Goal: Task Accomplishment & Management: Use online tool/utility

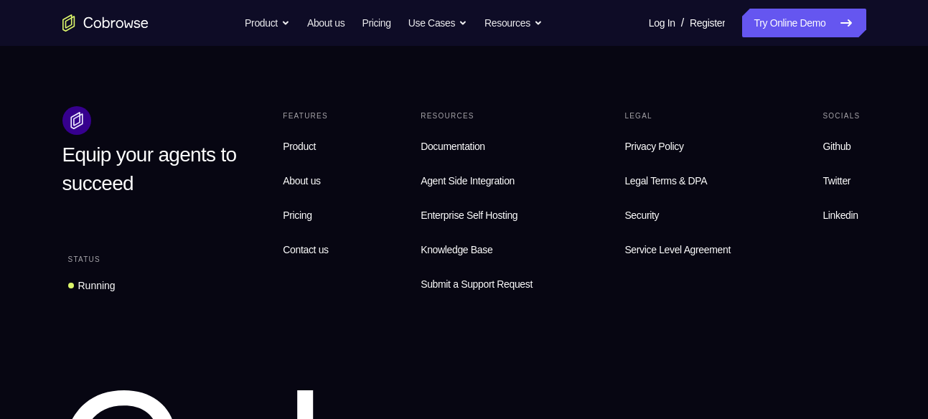
scroll to position [4569, 0]
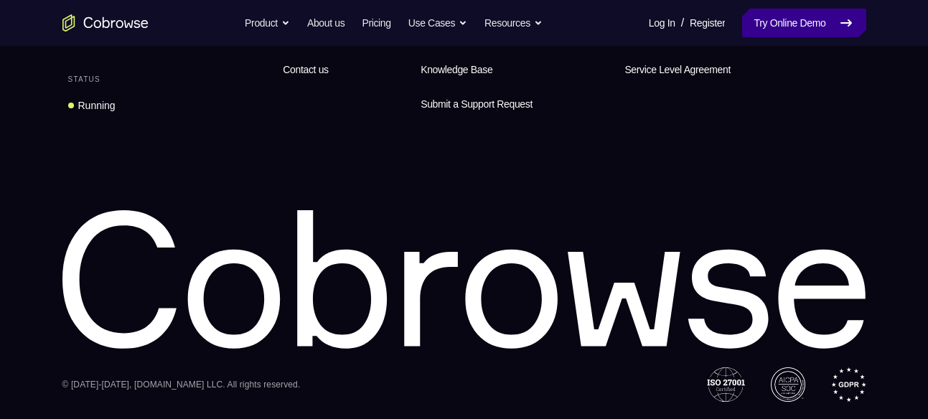
click at [813, 27] on link "Try Online Demo" at bounding box center [803, 23] width 123 height 29
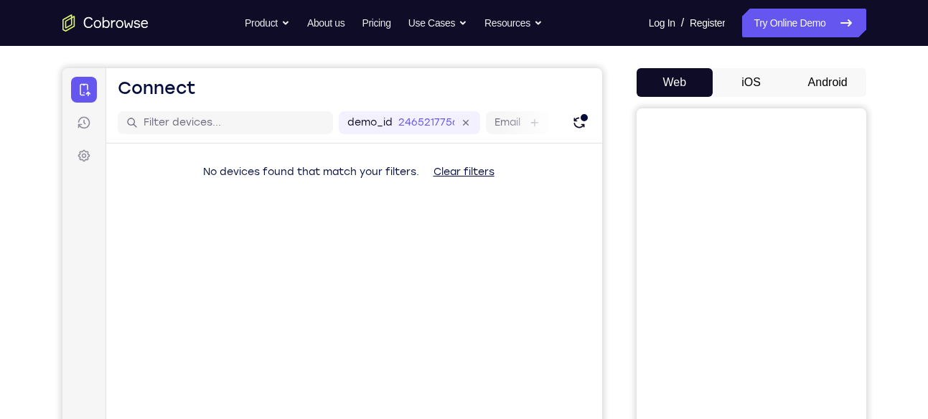
scroll to position [119, 0]
click at [791, 77] on button "Android" at bounding box center [827, 81] width 77 height 29
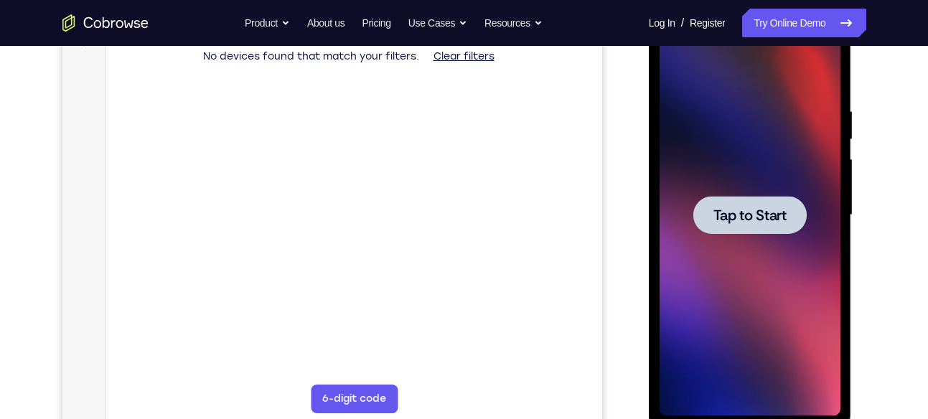
scroll to position [0, 0]
click at [745, 210] on span "Tap to Start" at bounding box center [749, 215] width 73 height 14
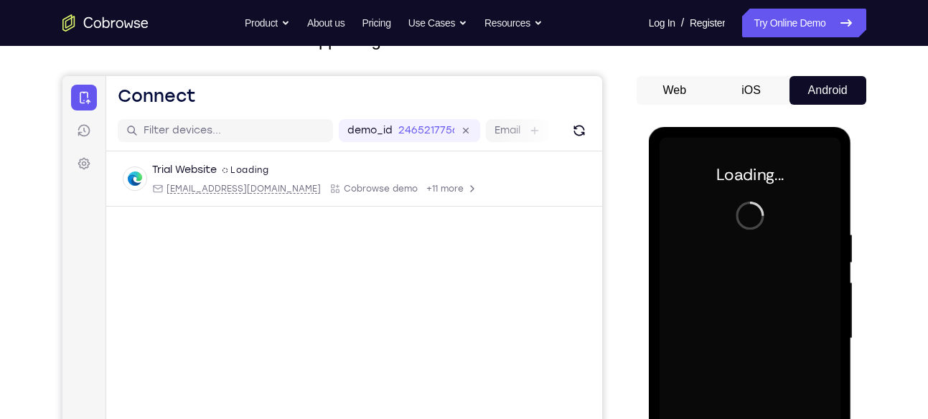
scroll to position [108, 0]
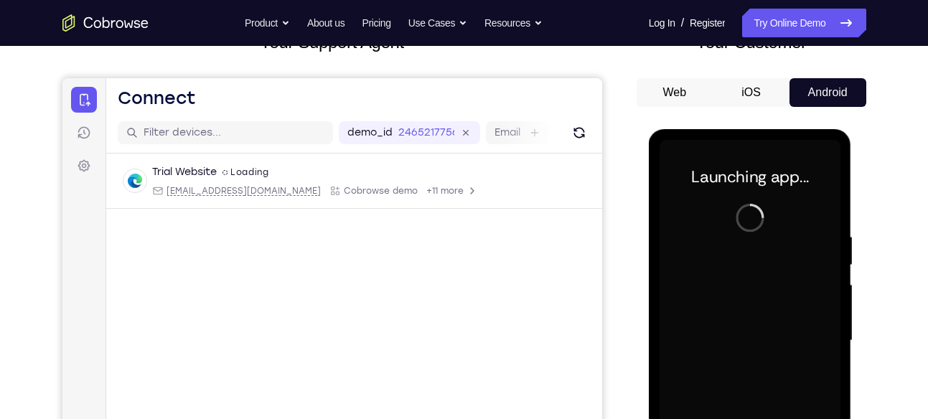
drag, startPoint x: 720, startPoint y: 184, endPoint x: 774, endPoint y: 202, distance: 56.3
click at [774, 202] on div at bounding box center [749, 341] width 181 height 402
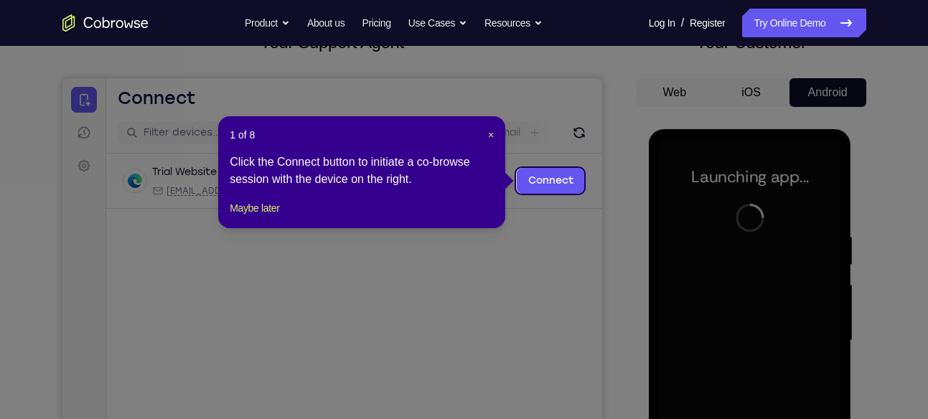
click at [587, 232] on icon at bounding box center [469, 209] width 939 height 419
click at [488, 134] on span "×" at bounding box center [491, 134] width 6 height 11
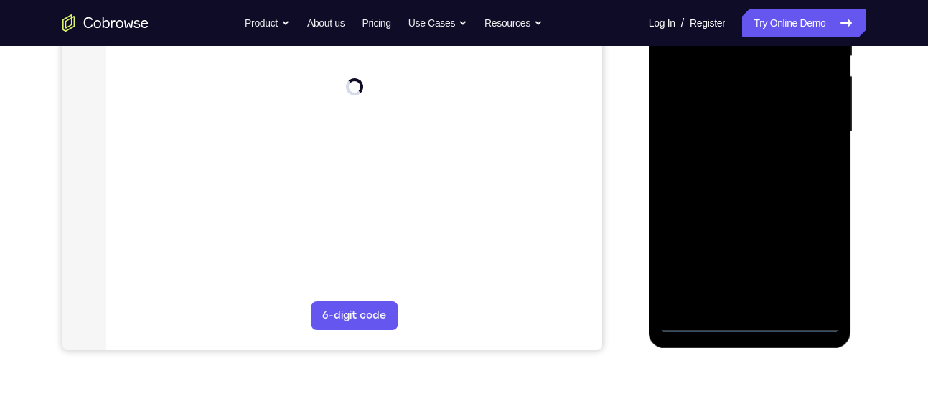
scroll to position [292, 0]
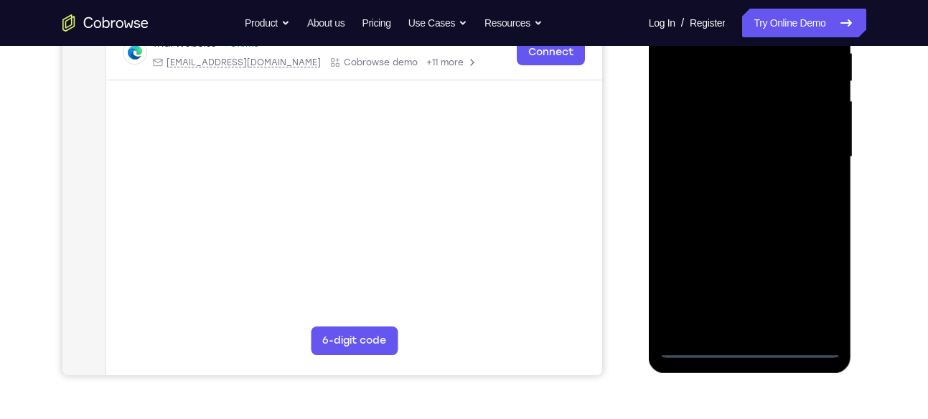
click at [745, 346] on div at bounding box center [749, 157] width 181 height 402
click at [804, 288] on div at bounding box center [749, 157] width 181 height 402
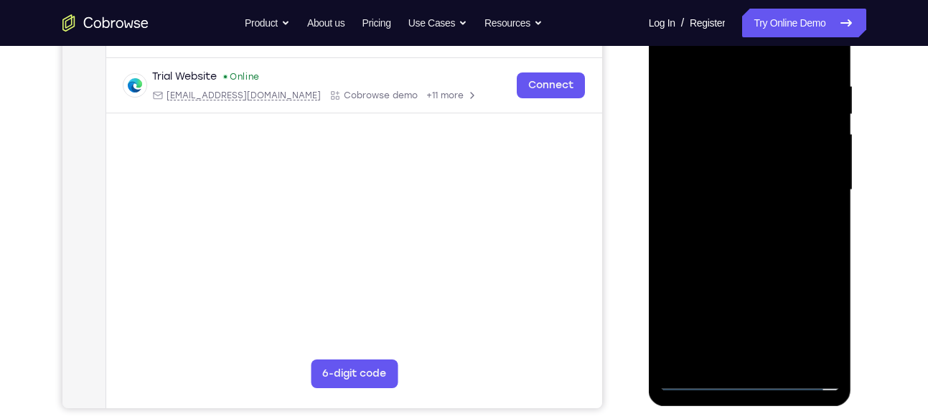
scroll to position [203, 0]
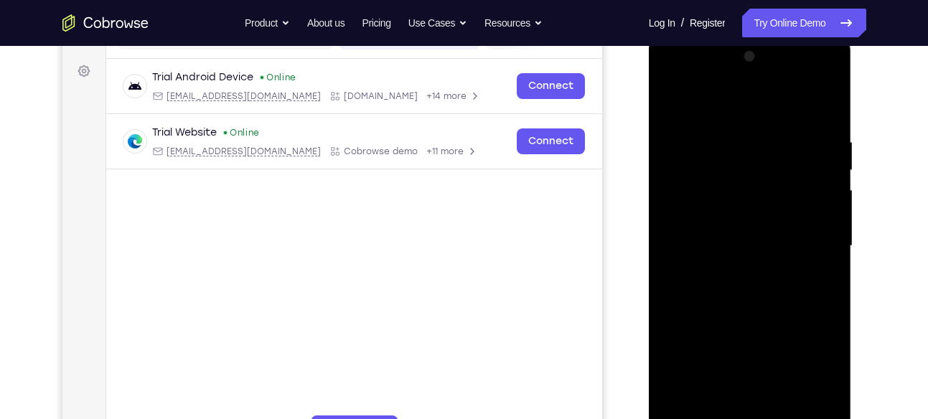
click at [690, 76] on div at bounding box center [749, 246] width 181 height 402
click at [814, 249] on div at bounding box center [749, 246] width 181 height 402
click at [728, 271] on div at bounding box center [749, 246] width 181 height 402
click at [692, 225] on div at bounding box center [749, 246] width 181 height 402
click at [699, 289] on div at bounding box center [749, 246] width 181 height 402
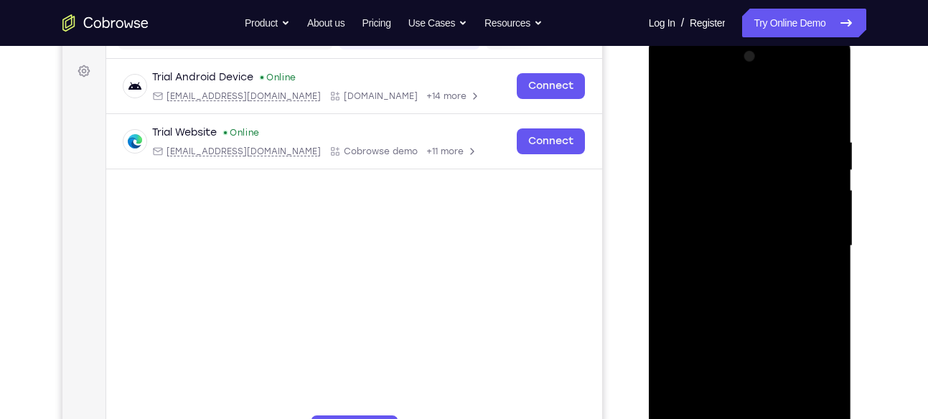
click at [700, 264] on div at bounding box center [749, 246] width 181 height 402
click at [690, 245] on div at bounding box center [749, 246] width 181 height 402
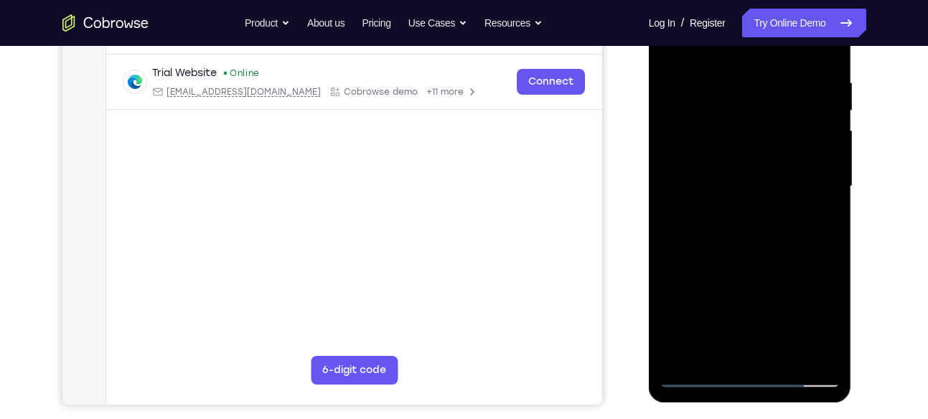
scroll to position [262, 0]
click at [759, 230] on div at bounding box center [749, 187] width 181 height 402
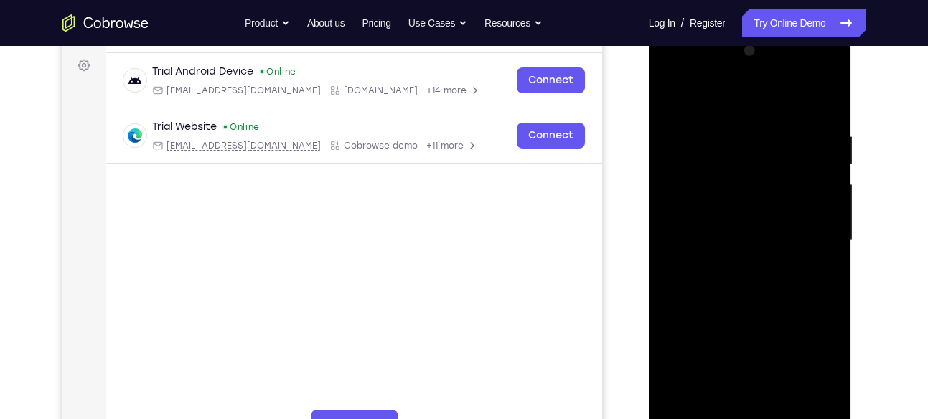
scroll to position [208, 0]
click at [809, 134] on div at bounding box center [749, 241] width 181 height 402
click at [755, 306] on div at bounding box center [749, 241] width 181 height 402
click at [819, 144] on div at bounding box center [749, 241] width 181 height 402
drag, startPoint x: 774, startPoint y: 235, endPoint x: 764, endPoint y: 117, distance: 118.0
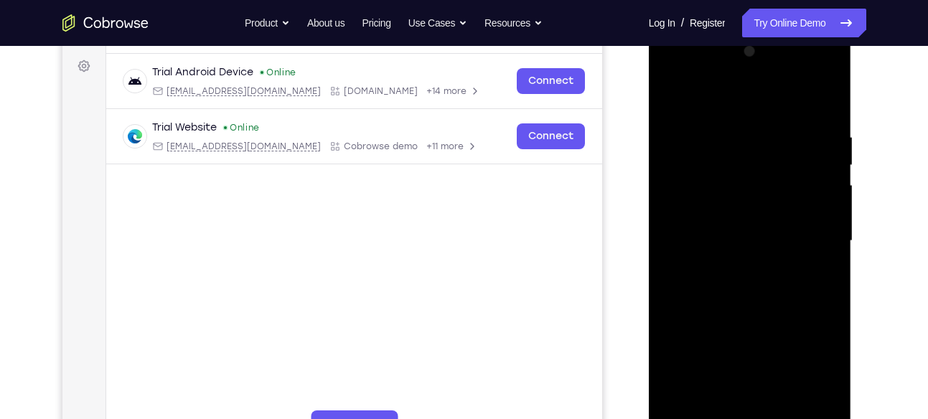
click at [764, 117] on div at bounding box center [749, 241] width 181 height 402
click at [833, 303] on div at bounding box center [749, 241] width 181 height 402
click at [830, 387] on div at bounding box center [749, 241] width 181 height 402
click at [859, 151] on div at bounding box center [751, 239] width 230 height 441
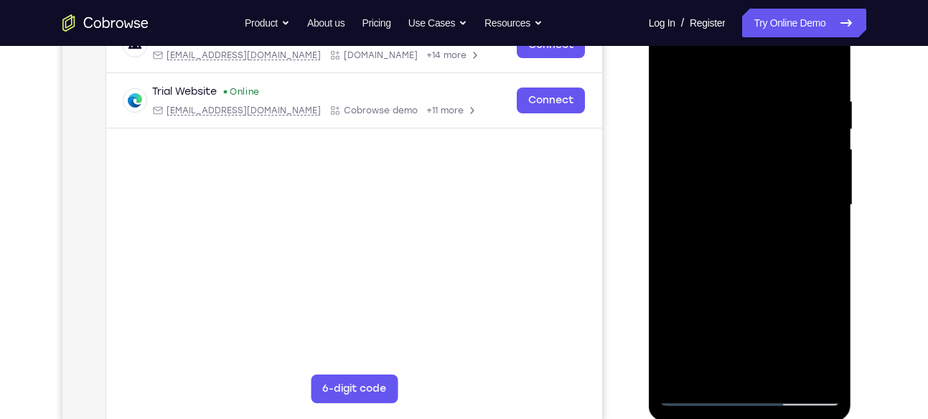
scroll to position [250, 0]
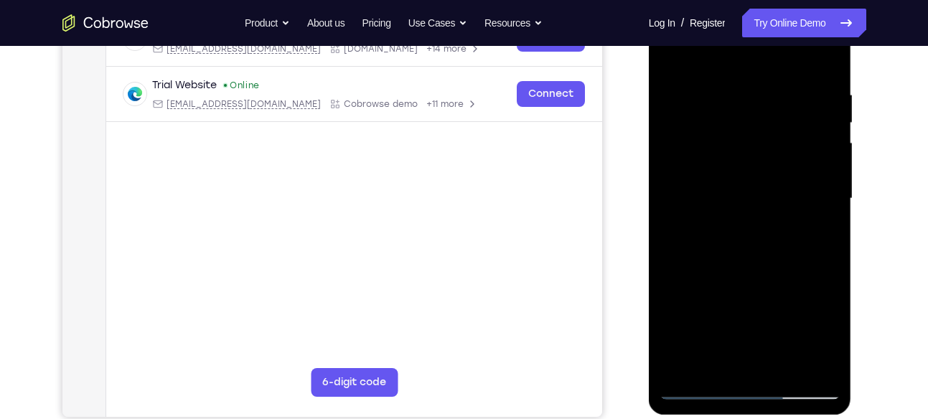
click at [771, 324] on div at bounding box center [749, 199] width 181 height 402
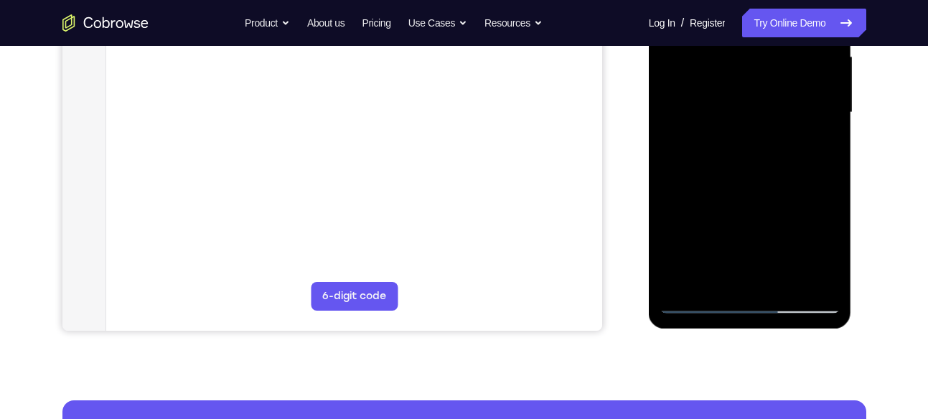
scroll to position [271, 0]
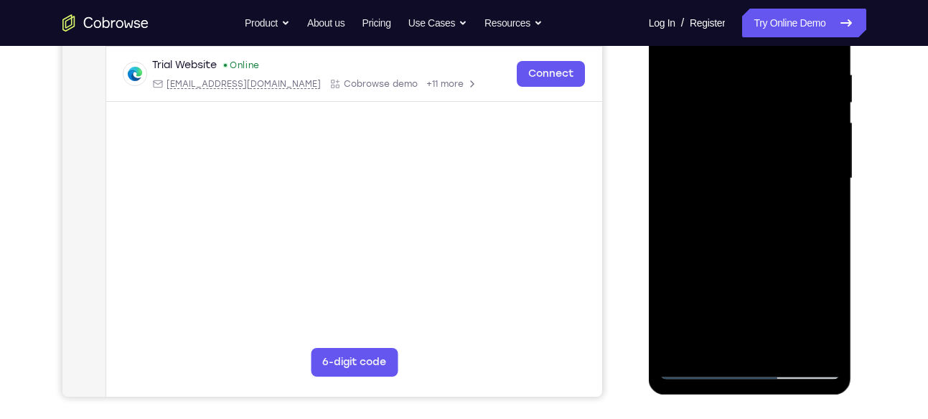
click at [781, 341] on div at bounding box center [749, 179] width 181 height 402
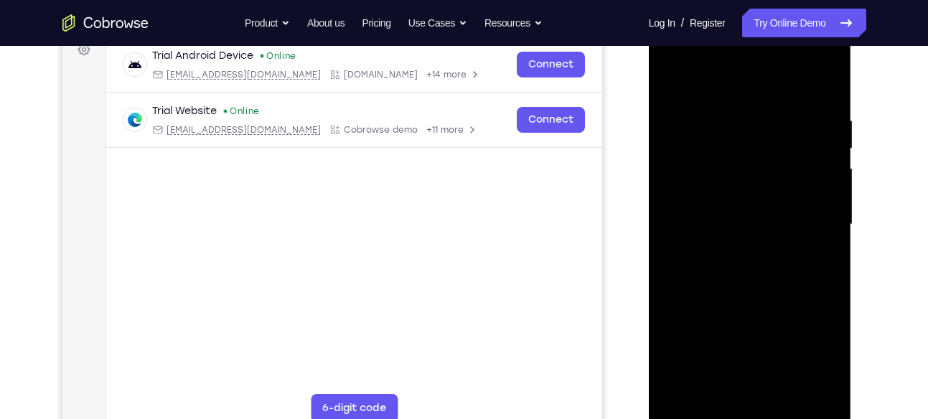
scroll to position [223, 0]
drag, startPoint x: 744, startPoint y: 94, endPoint x: 708, endPoint y: 38, distance: 66.5
click at [708, 38] on div at bounding box center [749, 226] width 181 height 402
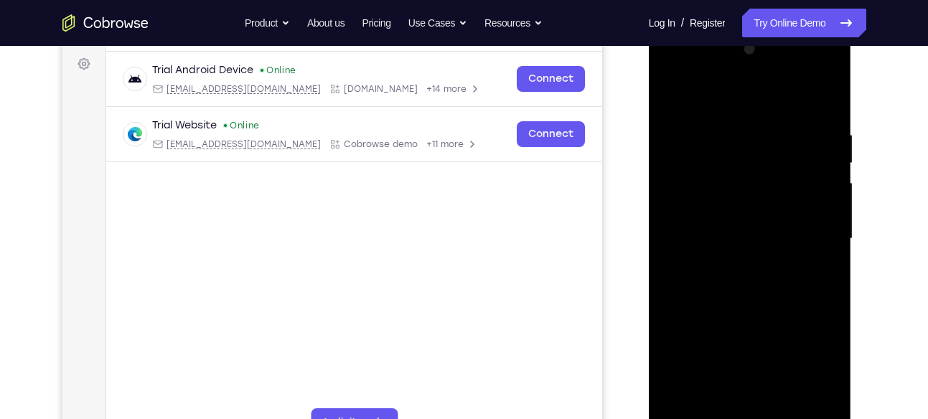
click at [823, 98] on div at bounding box center [749, 239] width 181 height 402
click at [822, 96] on div at bounding box center [749, 239] width 181 height 402
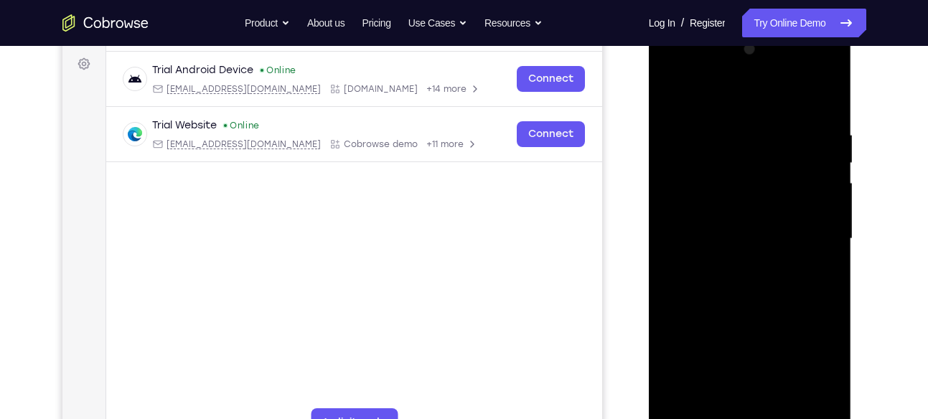
click at [822, 96] on div at bounding box center [749, 239] width 181 height 402
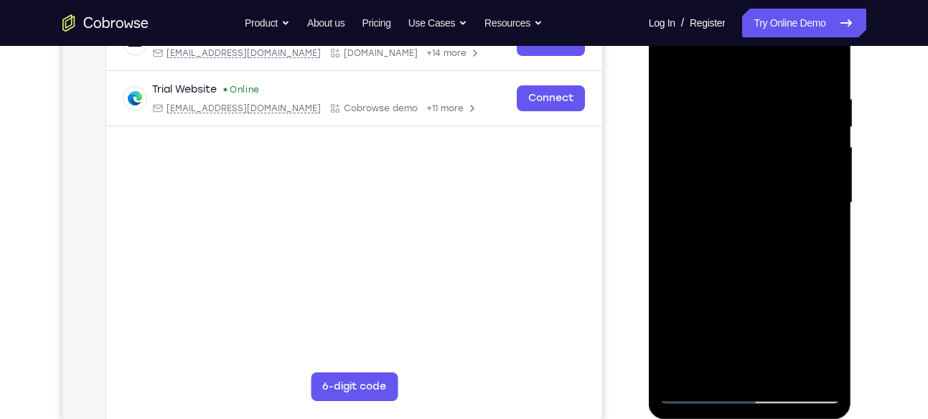
scroll to position [248, 0]
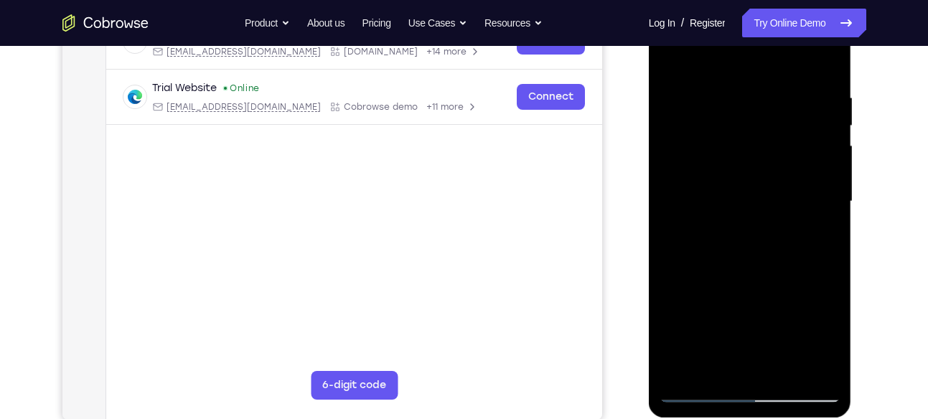
click at [696, 382] on div at bounding box center [749, 202] width 181 height 402
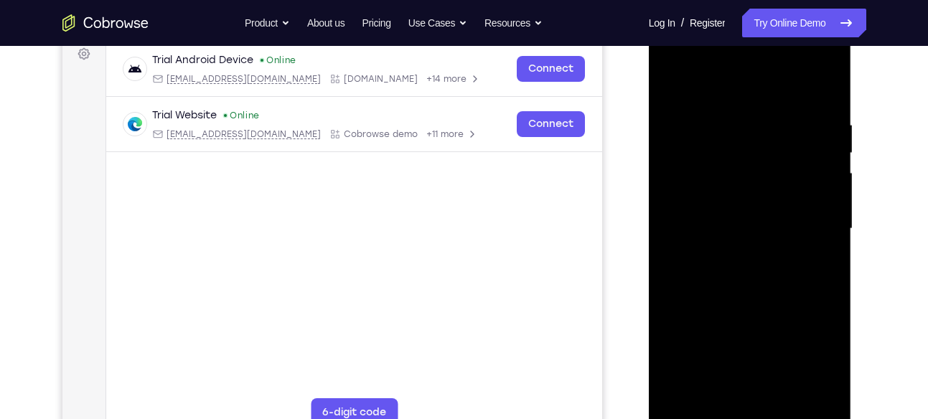
scroll to position [220, 0]
click at [814, 60] on div at bounding box center [749, 230] width 181 height 402
click at [817, 165] on div at bounding box center [749, 230] width 181 height 402
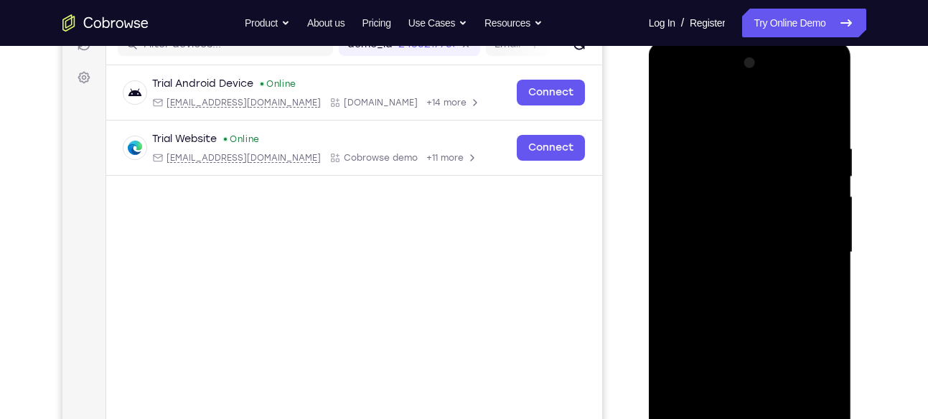
scroll to position [194, 0]
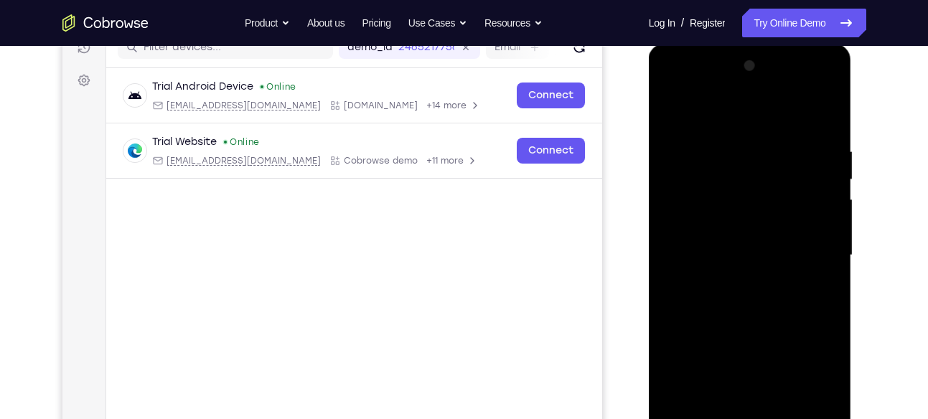
click at [747, 88] on div at bounding box center [749, 256] width 181 height 402
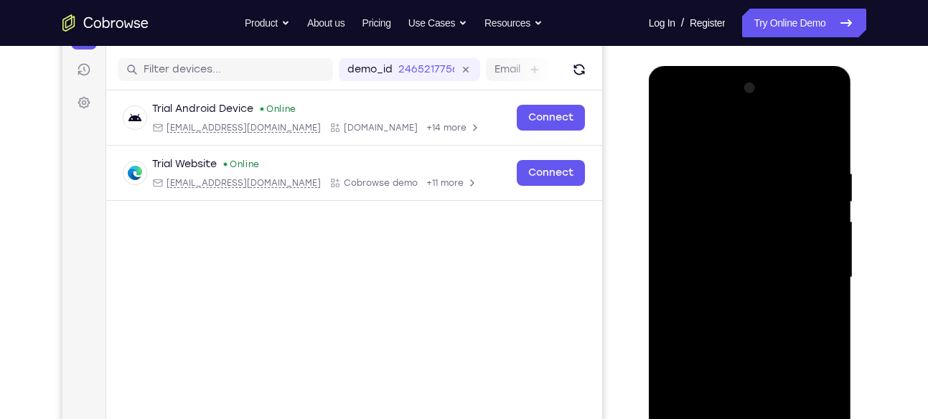
scroll to position [171, 0]
click at [826, 138] on div at bounding box center [749, 278] width 181 height 402
click at [807, 110] on div at bounding box center [749, 278] width 181 height 402
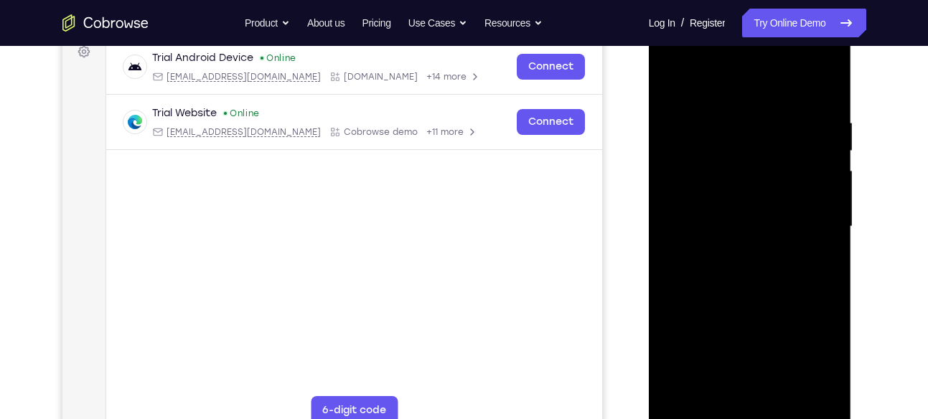
scroll to position [223, 0]
click at [743, 412] on div at bounding box center [749, 226] width 181 height 402
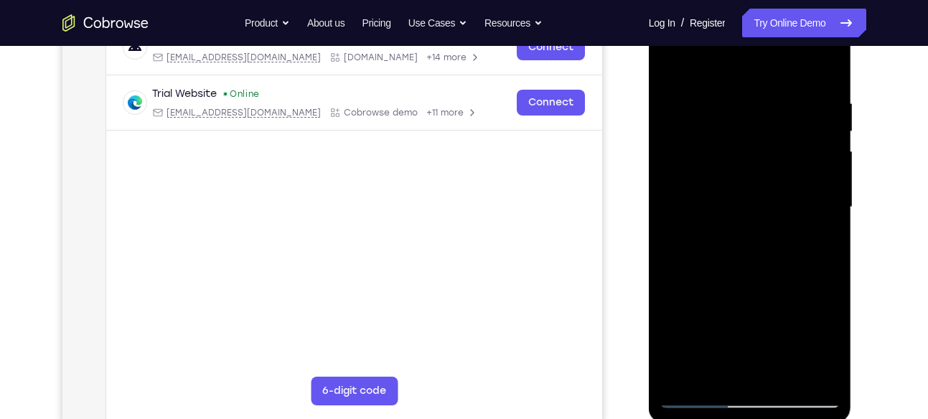
scroll to position [243, 0]
click at [754, 395] on div at bounding box center [749, 207] width 181 height 402
click at [822, 67] on div at bounding box center [749, 207] width 181 height 402
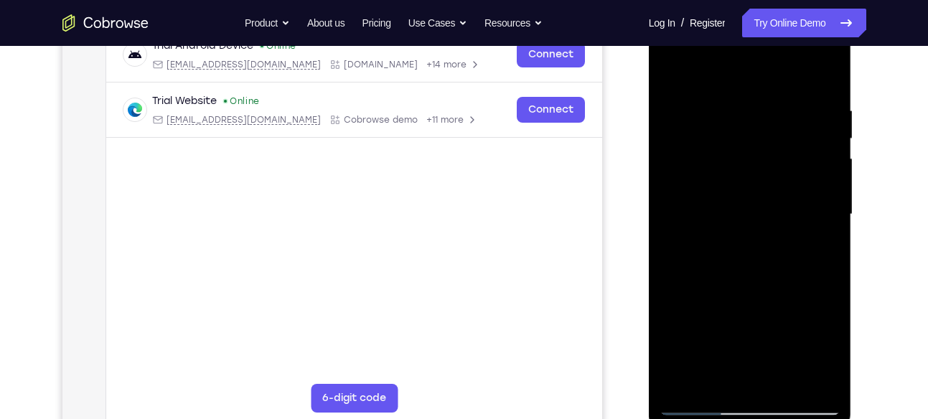
scroll to position [234, 0]
click at [779, 380] on div at bounding box center [749, 215] width 181 height 402
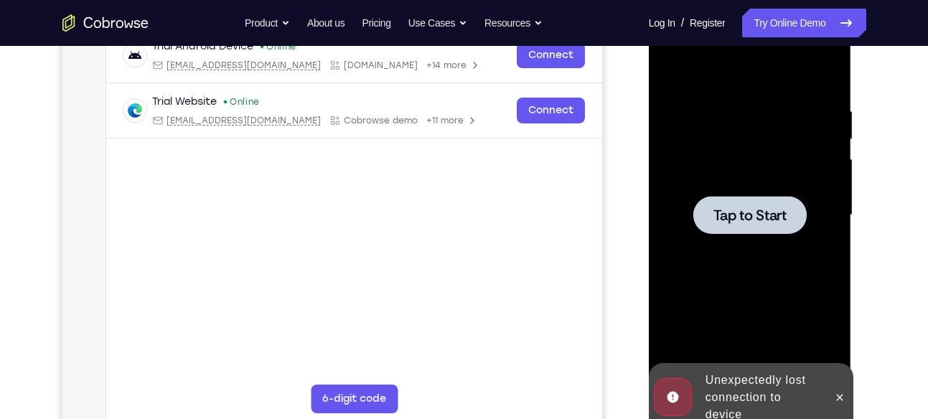
click at [706, 226] on div at bounding box center [749, 215] width 113 height 38
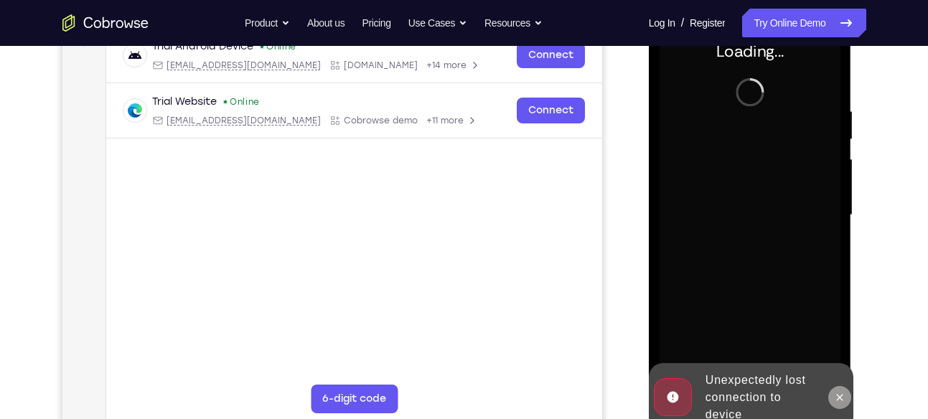
click at [841, 393] on icon at bounding box center [839, 397] width 11 height 11
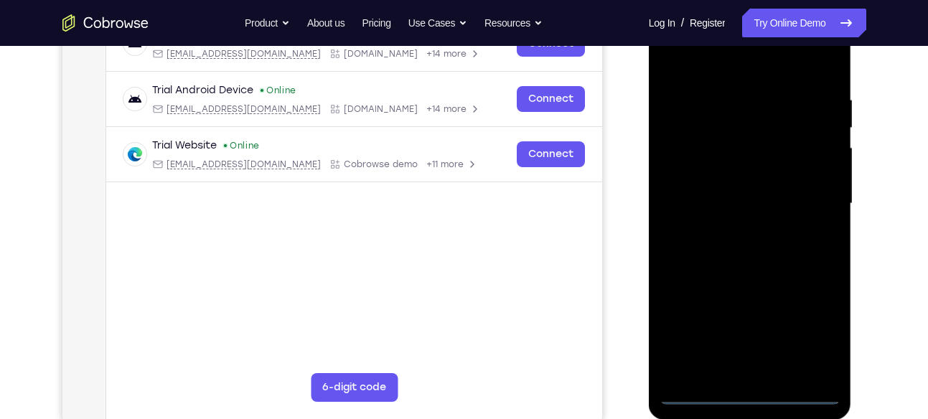
scroll to position [246, 0]
click at [748, 393] on div at bounding box center [749, 203] width 181 height 402
click at [810, 328] on div at bounding box center [749, 203] width 181 height 402
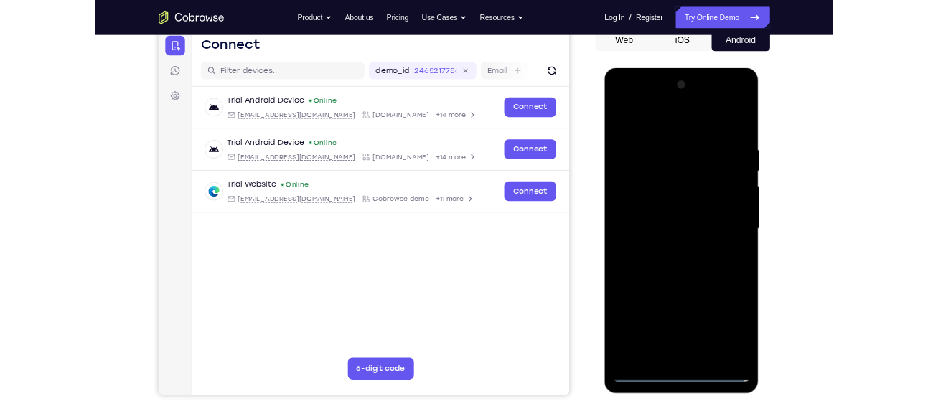
scroll to position [147, 0]
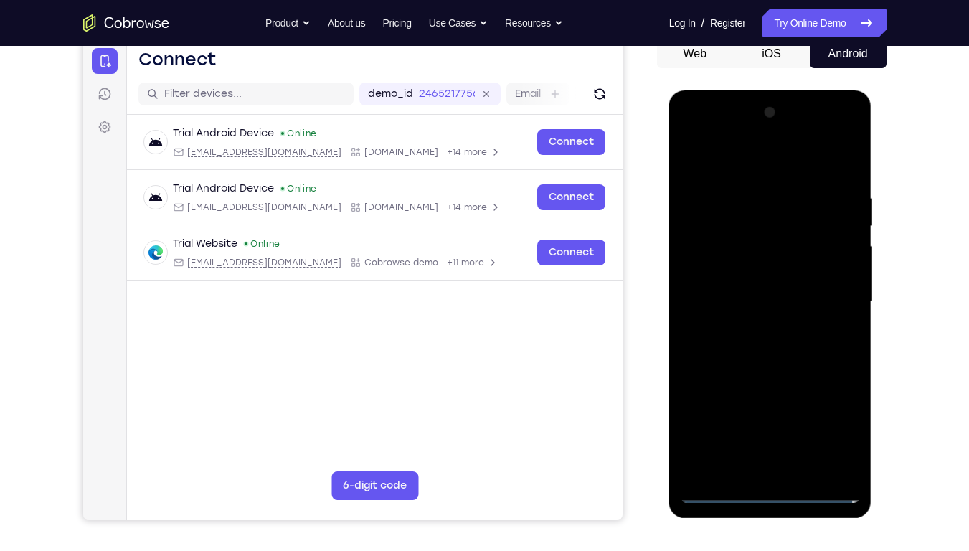
click at [715, 130] on div at bounding box center [770, 302] width 181 height 402
click at [821, 285] on div at bounding box center [770, 302] width 181 height 402
click at [778, 418] on div at bounding box center [770, 302] width 181 height 402
click at [753, 286] on div at bounding box center [770, 302] width 181 height 402
click at [725, 271] on div at bounding box center [770, 302] width 181 height 402
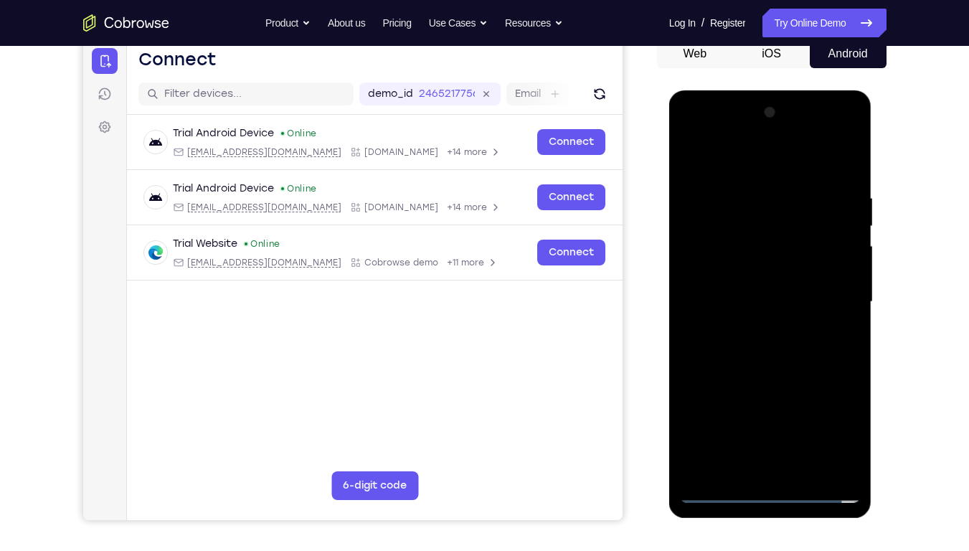
click at [794, 248] on div at bounding box center [770, 302] width 181 height 402
click at [760, 268] on div at bounding box center [770, 302] width 181 height 402
click at [719, 295] on div at bounding box center [770, 302] width 181 height 402
click at [781, 368] on div at bounding box center [770, 302] width 181 height 402
click at [852, 418] on div at bounding box center [770, 302] width 181 height 402
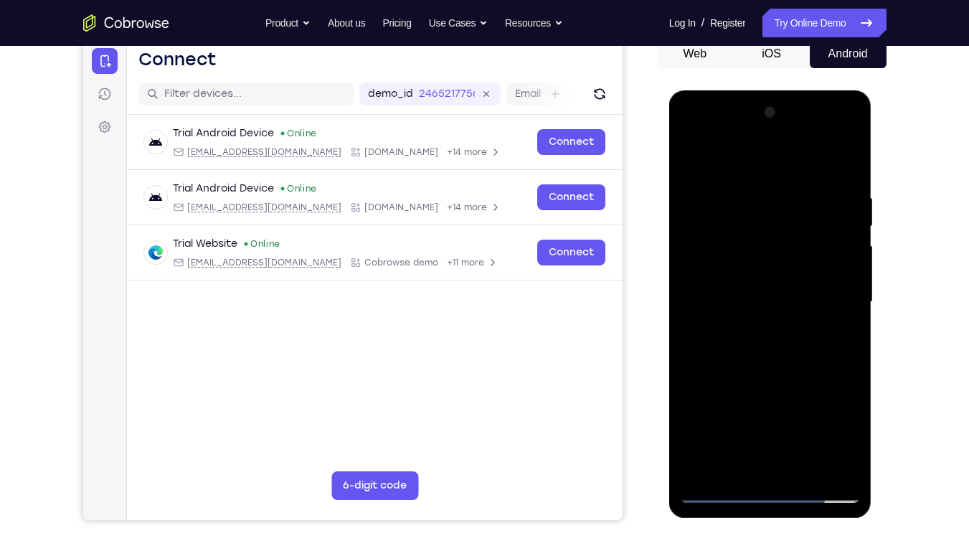
click at [850, 418] on div at bounding box center [770, 302] width 181 height 402
drag, startPoint x: 752, startPoint y: 400, endPoint x: 743, endPoint y: 230, distance: 169.6
click at [743, 230] on div at bounding box center [770, 302] width 181 height 402
drag, startPoint x: 771, startPoint y: 408, endPoint x: 768, endPoint y: 299, distance: 108.4
click at [768, 299] on div at bounding box center [770, 302] width 181 height 402
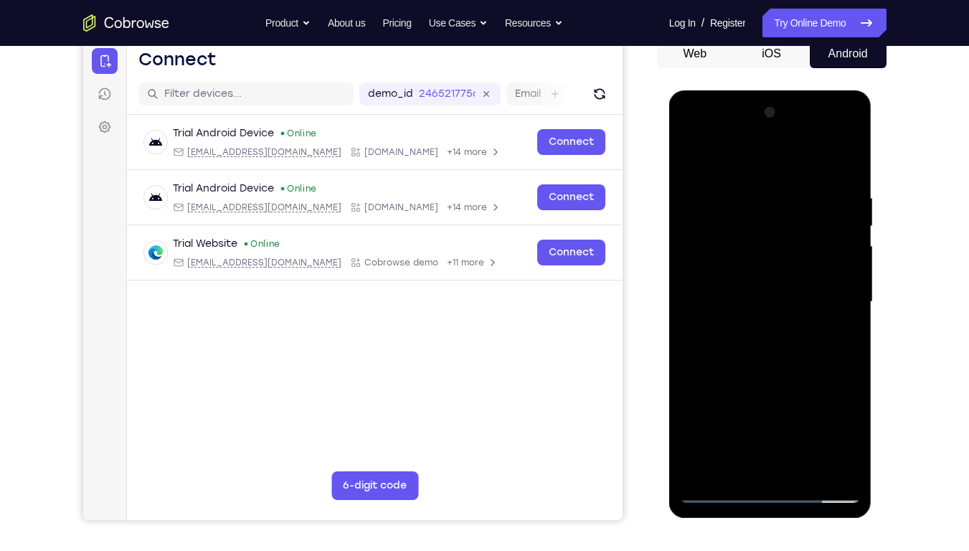
drag, startPoint x: 782, startPoint y: 367, endPoint x: 789, endPoint y: 227, distance: 140.8
click at [789, 227] on div at bounding box center [770, 302] width 181 height 402
drag, startPoint x: 791, startPoint y: 386, endPoint x: 767, endPoint y: 252, distance: 136.3
click at [767, 252] on div at bounding box center [770, 302] width 181 height 402
drag, startPoint x: 785, startPoint y: 430, endPoint x: 766, endPoint y: 276, distance: 154.8
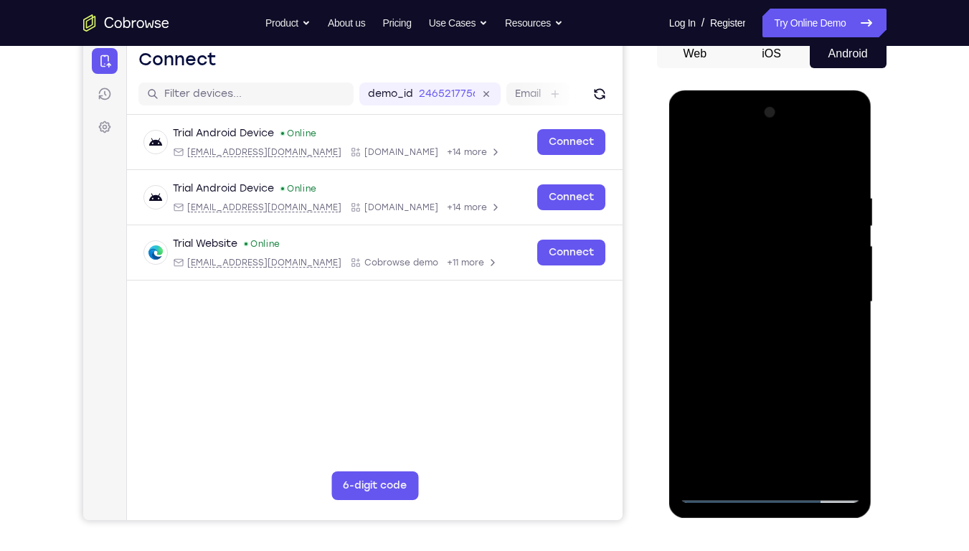
click at [766, 276] on div at bounding box center [770, 302] width 181 height 402
click at [796, 418] on div at bounding box center [770, 302] width 181 height 402
click at [769, 370] on div at bounding box center [770, 302] width 181 height 402
click at [789, 325] on div at bounding box center [770, 302] width 181 height 402
click at [854, 232] on div at bounding box center [770, 302] width 181 height 402
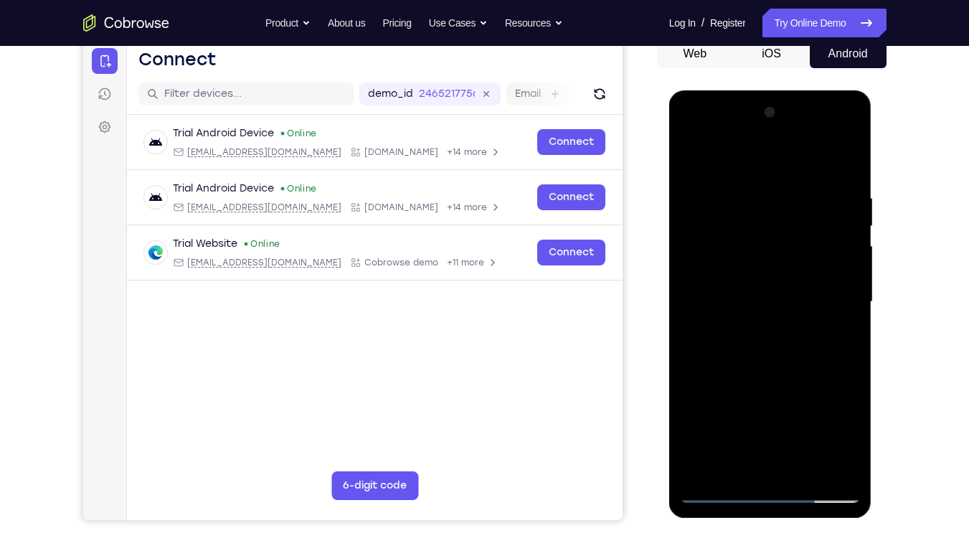
click at [854, 232] on div at bounding box center [770, 302] width 181 height 402
click at [694, 229] on div at bounding box center [770, 302] width 181 height 402
click at [848, 230] on div at bounding box center [770, 302] width 181 height 402
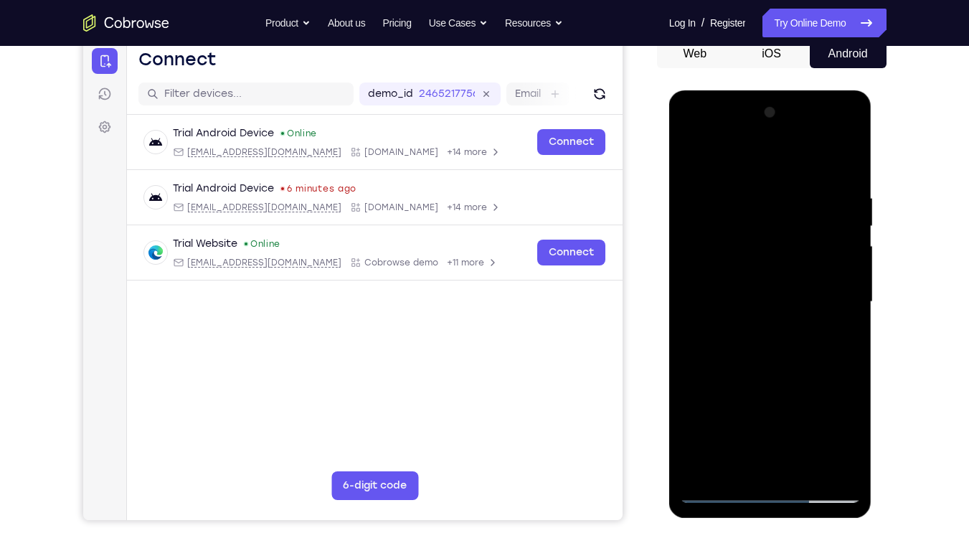
click at [848, 230] on div at bounding box center [770, 302] width 181 height 402
click at [740, 319] on div at bounding box center [770, 302] width 181 height 402
click at [744, 418] on div at bounding box center [770, 302] width 181 height 402
click at [725, 418] on div at bounding box center [770, 302] width 181 height 402
click at [693, 418] on div at bounding box center [770, 302] width 181 height 402
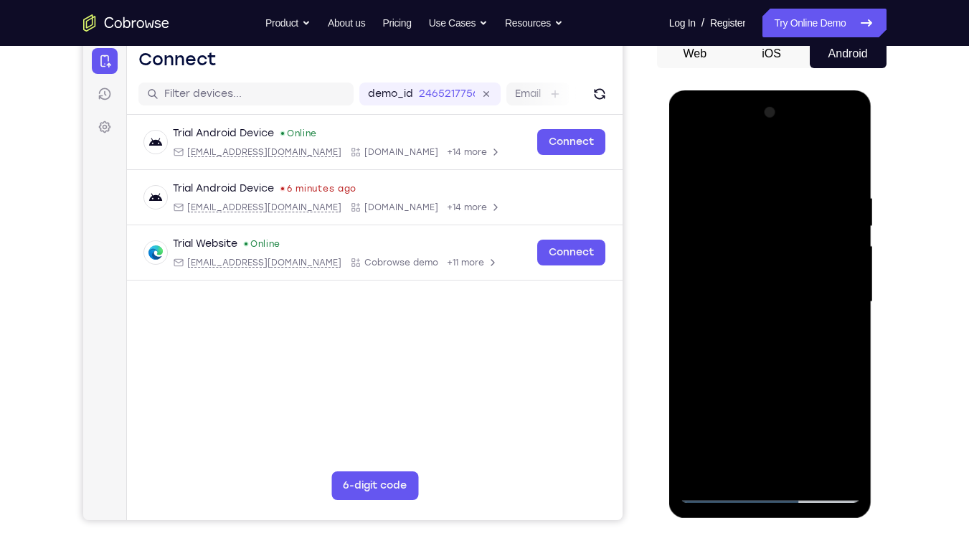
click at [723, 339] on div at bounding box center [770, 302] width 181 height 402
click at [693, 418] on div at bounding box center [770, 302] width 181 height 402
click at [727, 336] on div at bounding box center [770, 302] width 181 height 402
click at [789, 418] on div at bounding box center [770, 302] width 181 height 402
click at [731, 412] on div at bounding box center [770, 302] width 181 height 402
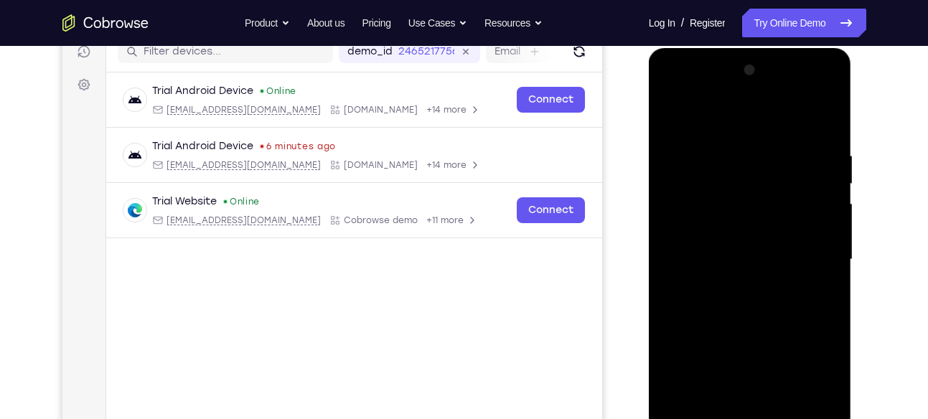
scroll to position [208, 0]
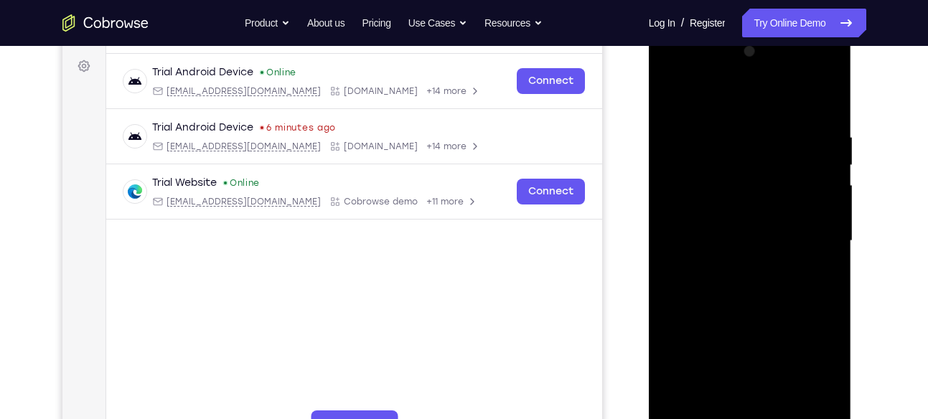
click at [705, 270] on div at bounding box center [749, 241] width 181 height 402
click at [667, 102] on div at bounding box center [749, 241] width 181 height 402
click at [716, 335] on div at bounding box center [749, 241] width 181 height 402
click at [671, 101] on div at bounding box center [749, 241] width 181 height 402
click at [731, 298] on div at bounding box center [749, 241] width 181 height 402
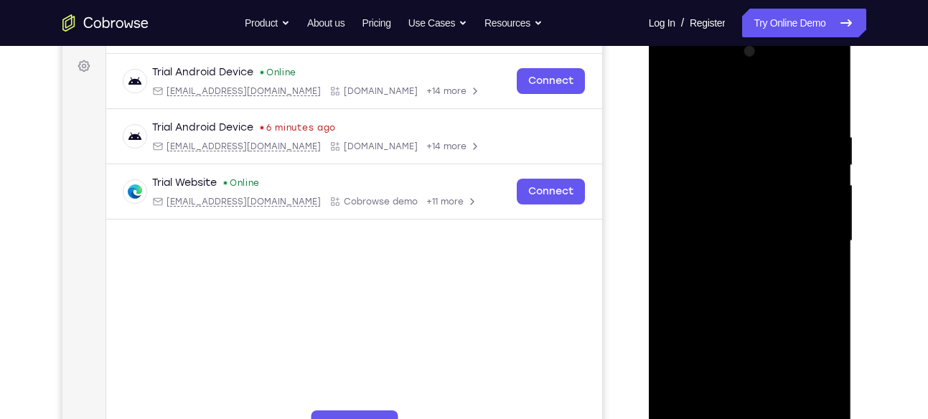
drag, startPoint x: 759, startPoint y: 161, endPoint x: 749, endPoint y: 268, distance: 108.1
click at [749, 268] on div at bounding box center [749, 241] width 181 height 402
drag, startPoint x: 771, startPoint y: 171, endPoint x: 749, endPoint y: 282, distance: 112.6
click at [749, 282] on div at bounding box center [749, 241] width 181 height 402
drag, startPoint x: 774, startPoint y: 189, endPoint x: 758, endPoint y: 306, distance: 118.0
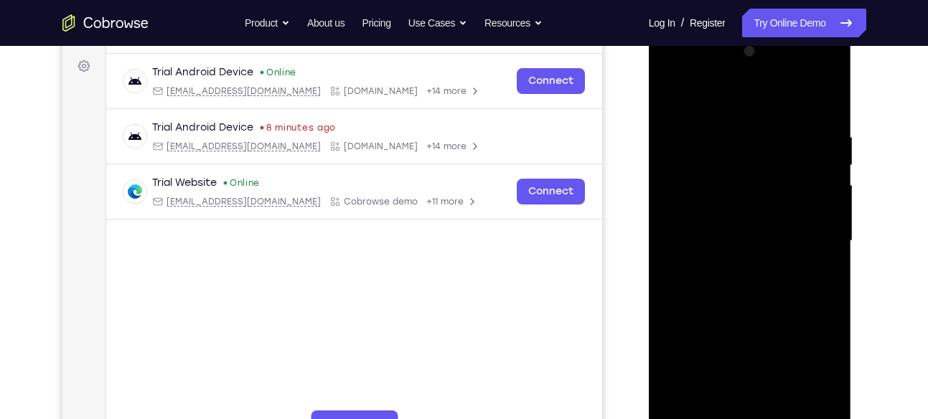
click at [758, 306] on div at bounding box center [749, 241] width 181 height 402
drag, startPoint x: 791, startPoint y: 151, endPoint x: 776, endPoint y: 295, distance: 145.0
click at [776, 295] on div at bounding box center [749, 241] width 181 height 402
drag, startPoint x: 767, startPoint y: 182, endPoint x: 738, endPoint y: 300, distance: 121.1
click at [738, 300] on div at bounding box center [749, 241] width 181 height 402
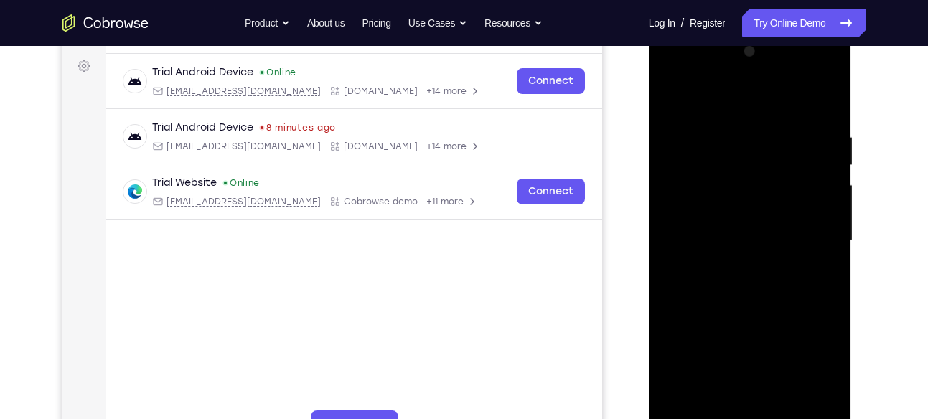
click at [677, 98] on div at bounding box center [749, 241] width 181 height 402
drag, startPoint x: 783, startPoint y: 299, endPoint x: 773, endPoint y: 222, distance: 78.1
click at [773, 222] on div at bounding box center [749, 241] width 181 height 402
click at [680, 284] on div at bounding box center [749, 241] width 181 height 402
click at [692, 97] on div at bounding box center [749, 241] width 181 height 402
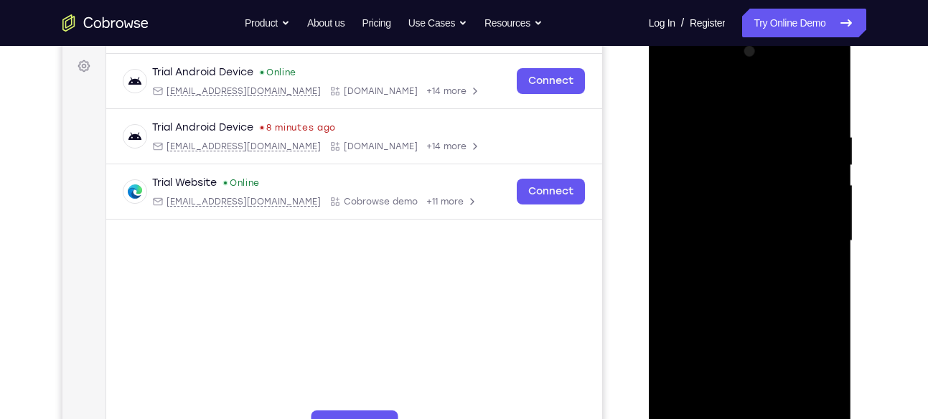
click at [711, 299] on div at bounding box center [749, 241] width 181 height 402
drag, startPoint x: 797, startPoint y: 326, endPoint x: 796, endPoint y: 253, distance: 73.9
click at [796, 253] on div at bounding box center [749, 241] width 181 height 402
click at [707, 339] on div at bounding box center [749, 241] width 181 height 402
drag, startPoint x: 788, startPoint y: 258, endPoint x: 782, endPoint y: 197, distance: 61.3
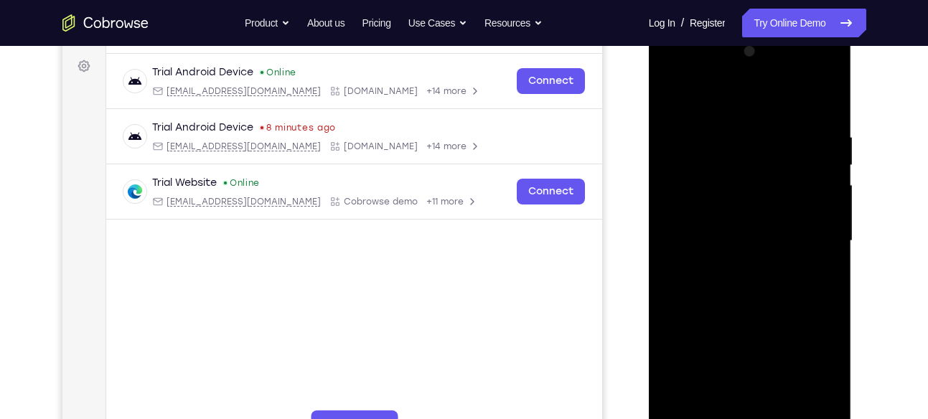
click at [782, 197] on div at bounding box center [749, 241] width 181 height 402
drag, startPoint x: 773, startPoint y: 291, endPoint x: 771, endPoint y: 222, distance: 68.9
click at [771, 222] on div at bounding box center [749, 241] width 181 height 402
drag, startPoint x: 771, startPoint y: 311, endPoint x: 771, endPoint y: 235, distance: 76.1
click at [771, 235] on div at bounding box center [749, 241] width 181 height 402
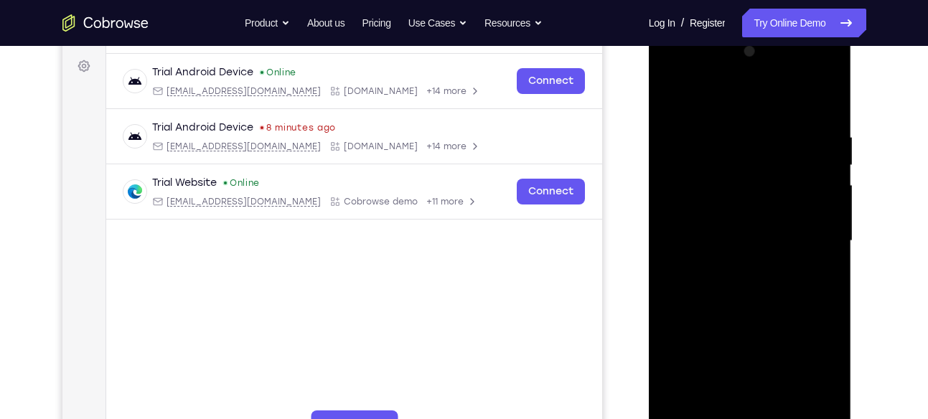
drag, startPoint x: 769, startPoint y: 296, endPoint x: 774, endPoint y: 200, distance: 95.5
click at [774, 200] on div at bounding box center [749, 241] width 181 height 402
drag, startPoint x: 765, startPoint y: 303, endPoint x: 771, endPoint y: 222, distance: 81.3
click at [771, 222] on div at bounding box center [749, 241] width 181 height 402
drag, startPoint x: 766, startPoint y: 273, endPoint x: 766, endPoint y: 167, distance: 105.5
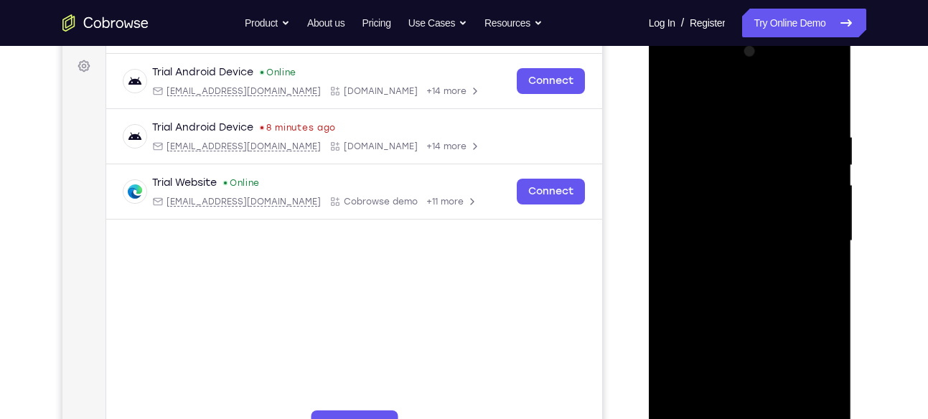
click at [766, 167] on div at bounding box center [749, 241] width 181 height 402
drag, startPoint x: 771, startPoint y: 324, endPoint x: 772, endPoint y: 199, distance: 124.1
click at [772, 199] on div at bounding box center [749, 241] width 181 height 402
click at [685, 404] on div at bounding box center [749, 241] width 181 height 402
click at [729, 131] on div at bounding box center [749, 241] width 181 height 402
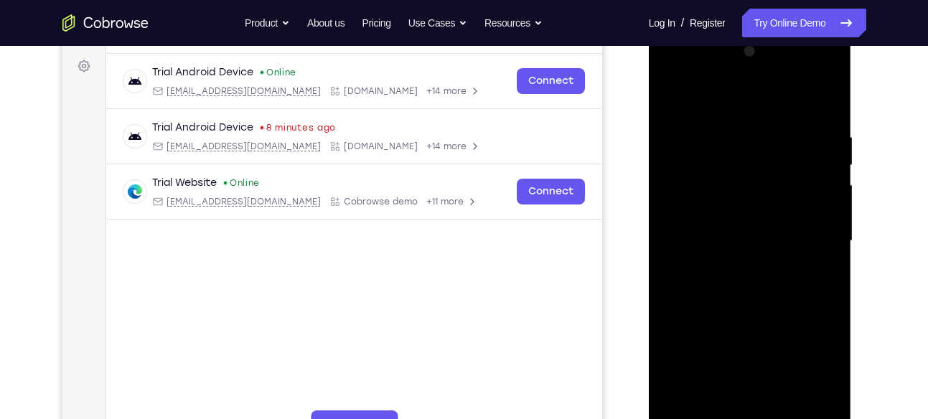
click at [821, 208] on div at bounding box center [749, 241] width 181 height 402
click at [821, 102] on div at bounding box center [749, 241] width 181 height 402
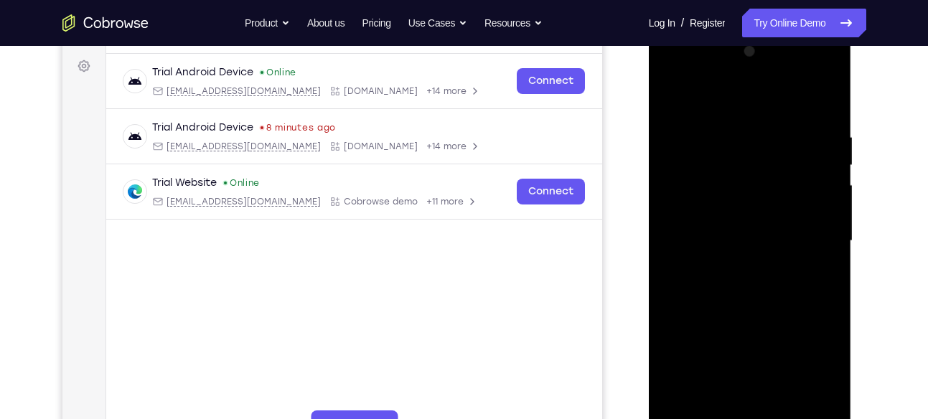
click at [775, 403] on div at bounding box center [749, 241] width 181 height 402
drag, startPoint x: 752, startPoint y: 328, endPoint x: 748, endPoint y: 293, distance: 35.3
click at [748, 293] on div at bounding box center [749, 241] width 181 height 402
click at [675, 98] on div at bounding box center [749, 241] width 181 height 402
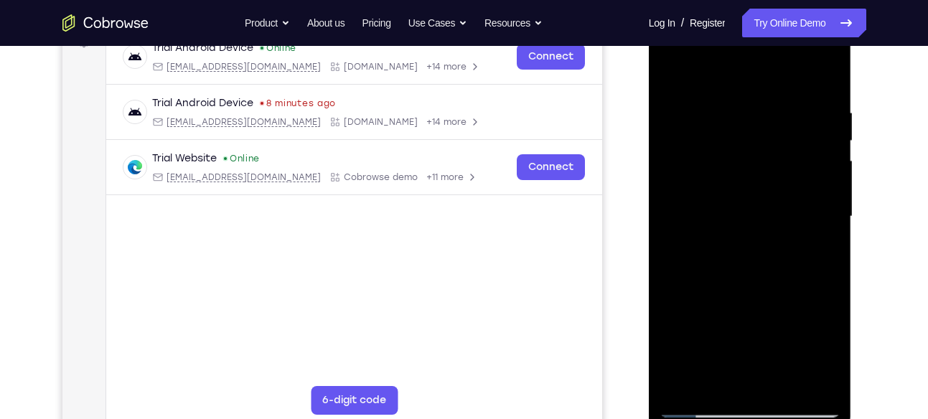
scroll to position [233, 0]
click at [721, 385] on div at bounding box center [749, 216] width 181 height 402
click at [680, 72] on div at bounding box center [749, 216] width 181 height 402
click at [710, 90] on div at bounding box center [749, 216] width 181 height 402
click at [686, 102] on div at bounding box center [749, 216] width 181 height 402
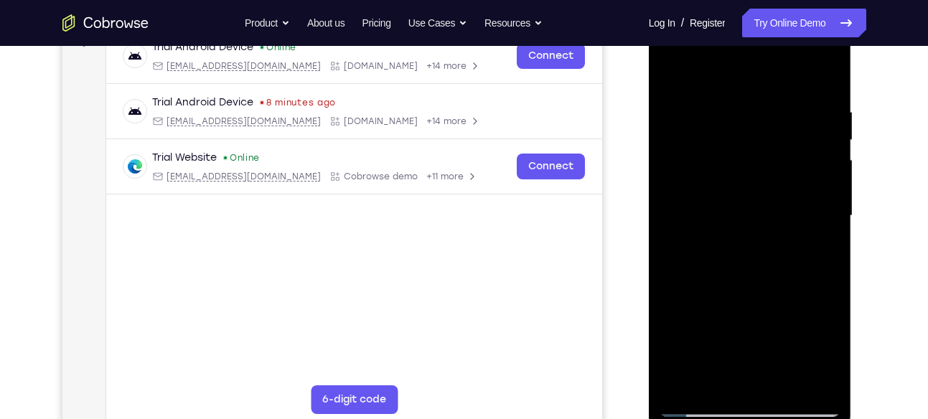
click at [822, 79] on div at bounding box center [749, 216] width 181 height 402
click at [702, 204] on div at bounding box center [749, 216] width 181 height 402
click at [719, 235] on div at bounding box center [749, 216] width 181 height 402
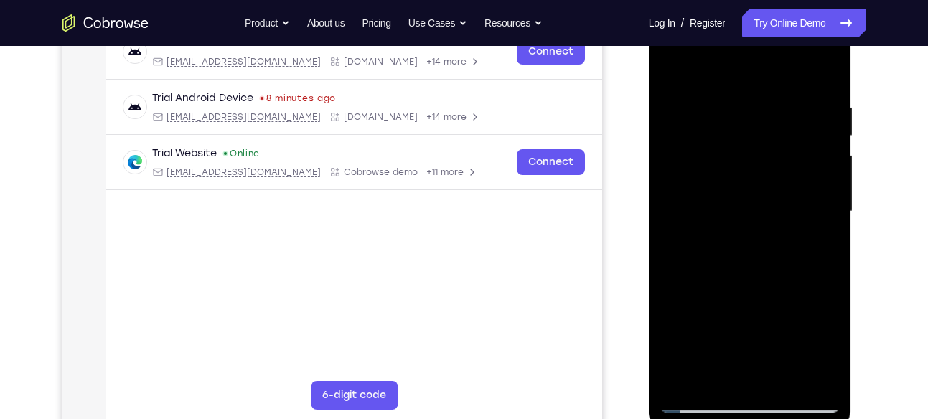
scroll to position [238, 0]
drag, startPoint x: 725, startPoint y: 230, endPoint x: 723, endPoint y: 121, distance: 108.4
click at [723, 121] on div at bounding box center [749, 211] width 181 height 402
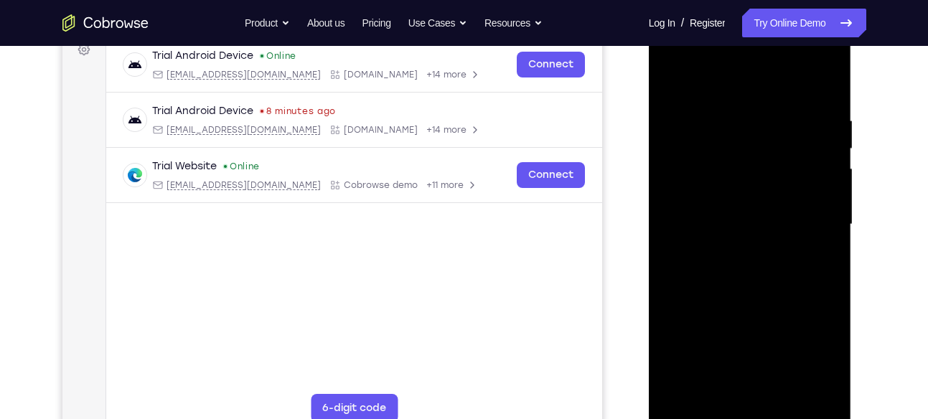
click at [771, 253] on div at bounding box center [749, 225] width 181 height 402
click at [810, 141] on div at bounding box center [749, 225] width 181 height 402
drag, startPoint x: 750, startPoint y: 258, endPoint x: 770, endPoint y: 111, distance: 148.5
click at [770, 111] on div at bounding box center [749, 225] width 181 height 402
click at [815, 179] on div at bounding box center [749, 225] width 181 height 402
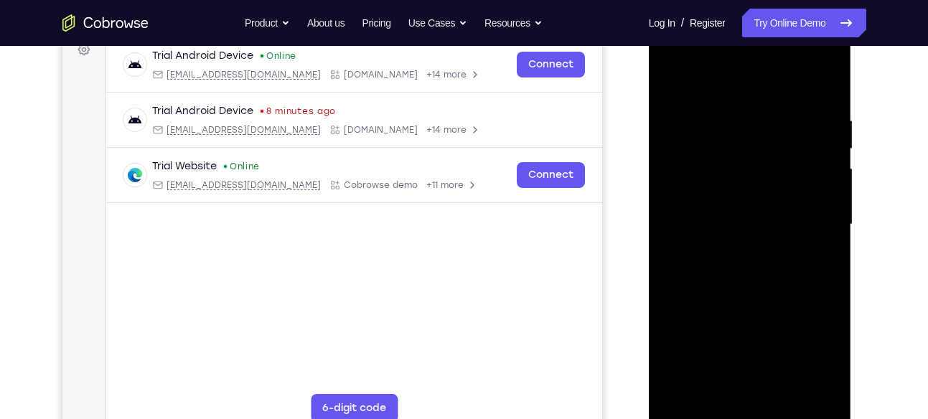
click at [821, 189] on div at bounding box center [749, 225] width 181 height 402
drag, startPoint x: 821, startPoint y: 189, endPoint x: 801, endPoint y: 62, distance: 127.9
click at [801, 62] on div at bounding box center [749, 225] width 181 height 402
drag, startPoint x: 756, startPoint y: 135, endPoint x: 743, endPoint y: 59, distance: 77.0
click at [743, 59] on div at bounding box center [749, 225] width 181 height 402
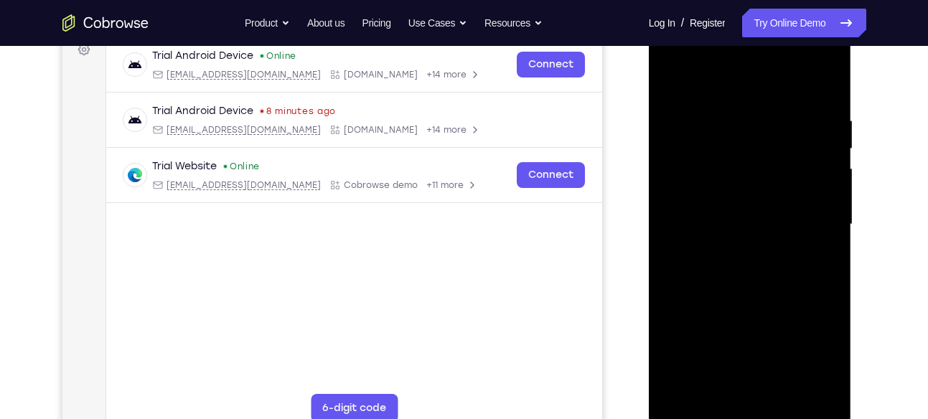
drag, startPoint x: 726, startPoint y: 132, endPoint x: 712, endPoint y: 14, distance: 118.5
click at [712, 14] on div at bounding box center [750, 227] width 203 height 428
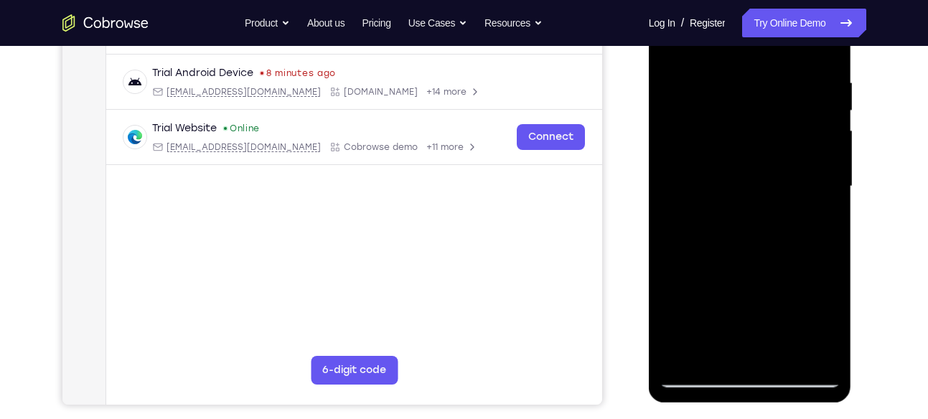
click at [704, 380] on div at bounding box center [749, 187] width 181 height 402
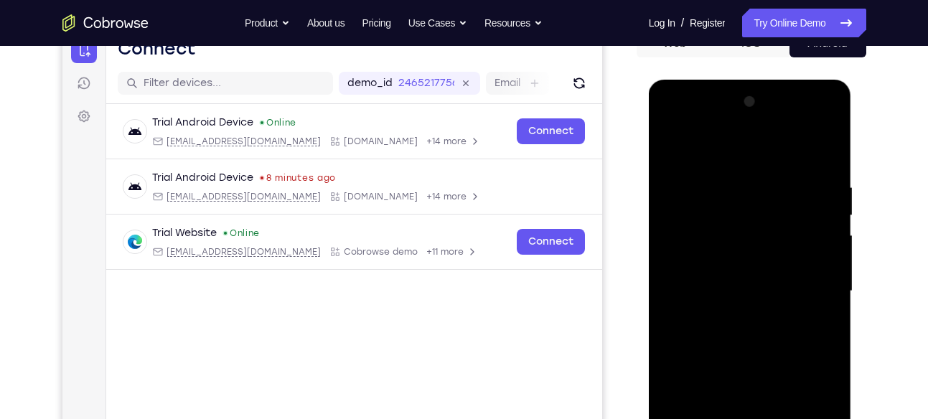
scroll to position [154, 0]
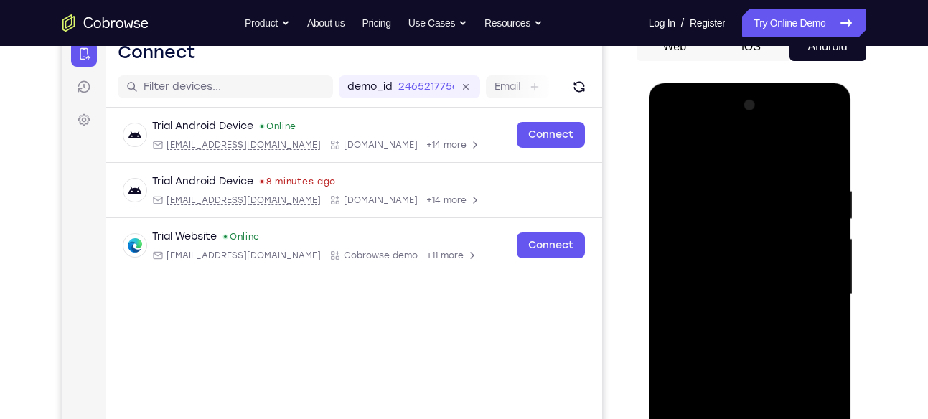
click at [806, 122] on div at bounding box center [749, 295] width 181 height 402
click at [732, 175] on div at bounding box center [749, 295] width 181 height 402
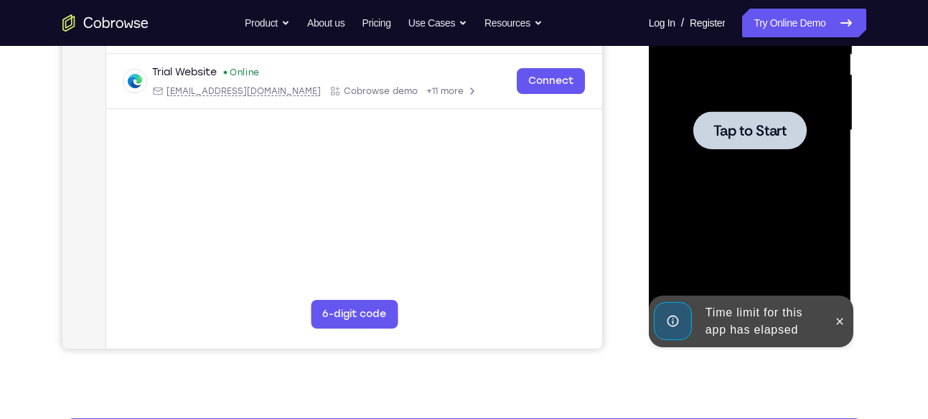
scroll to position [319, 0]
